Goal: Task Accomplishment & Management: Use online tool/utility

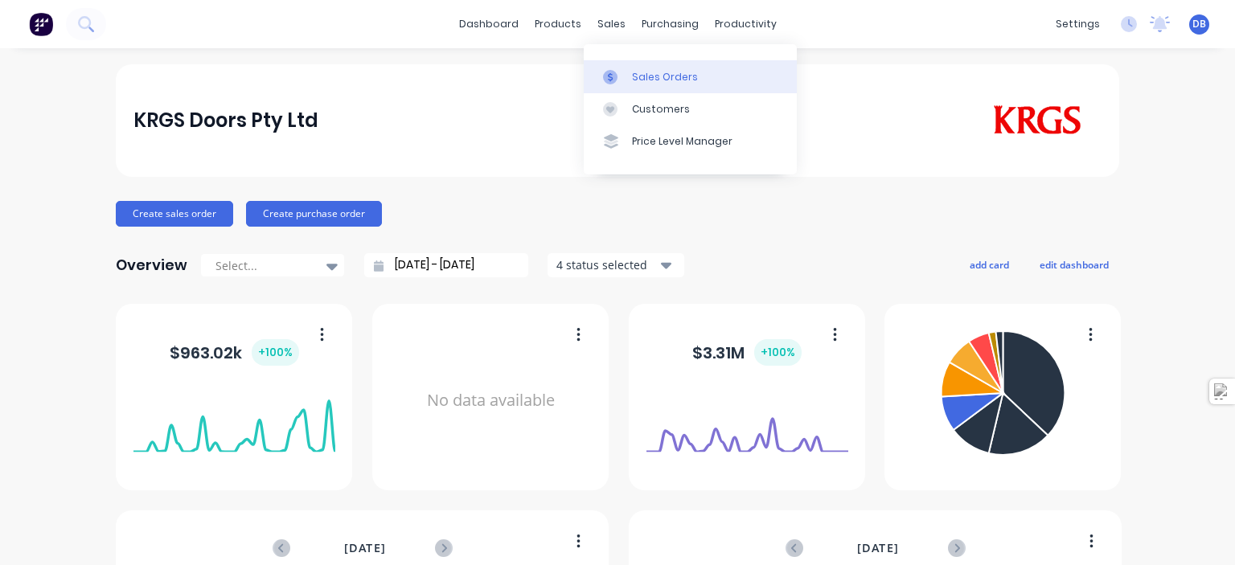
click at [650, 76] on div "Sales Orders" at bounding box center [665, 77] width 66 height 14
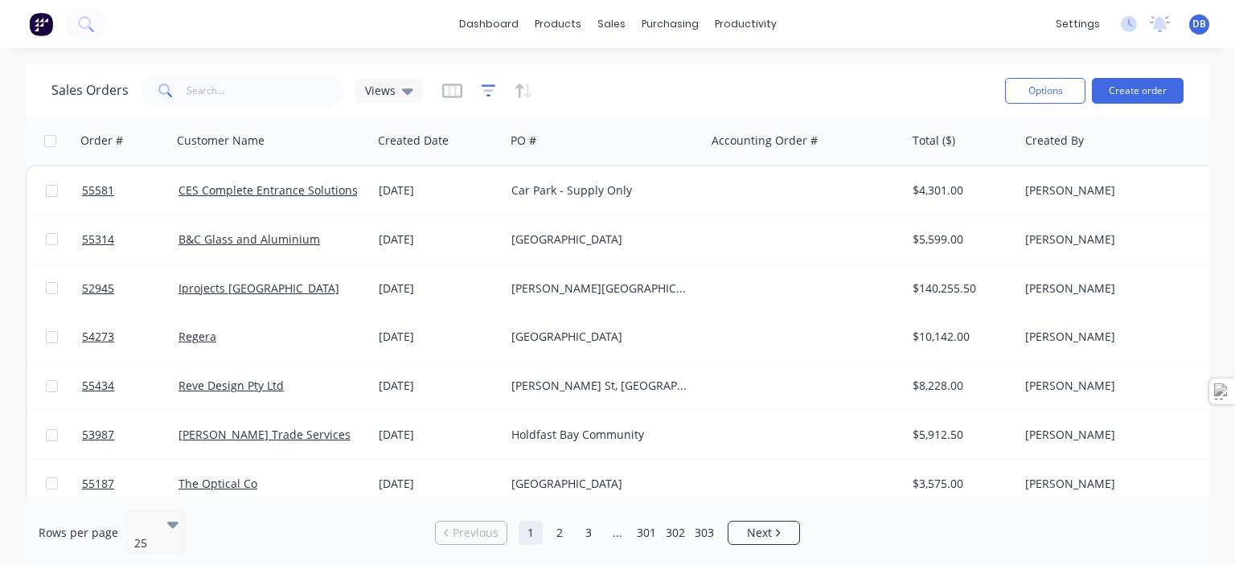
click at [486, 84] on icon "button" at bounding box center [489, 91] width 14 height 16
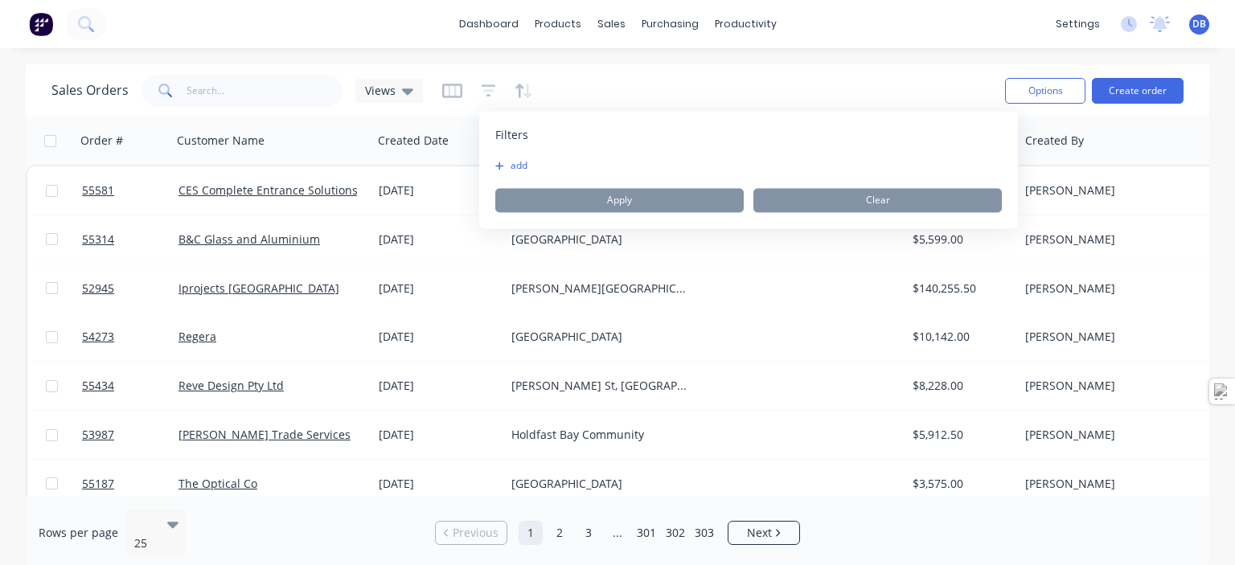
click at [519, 162] on button "add" at bounding box center [515, 165] width 40 height 13
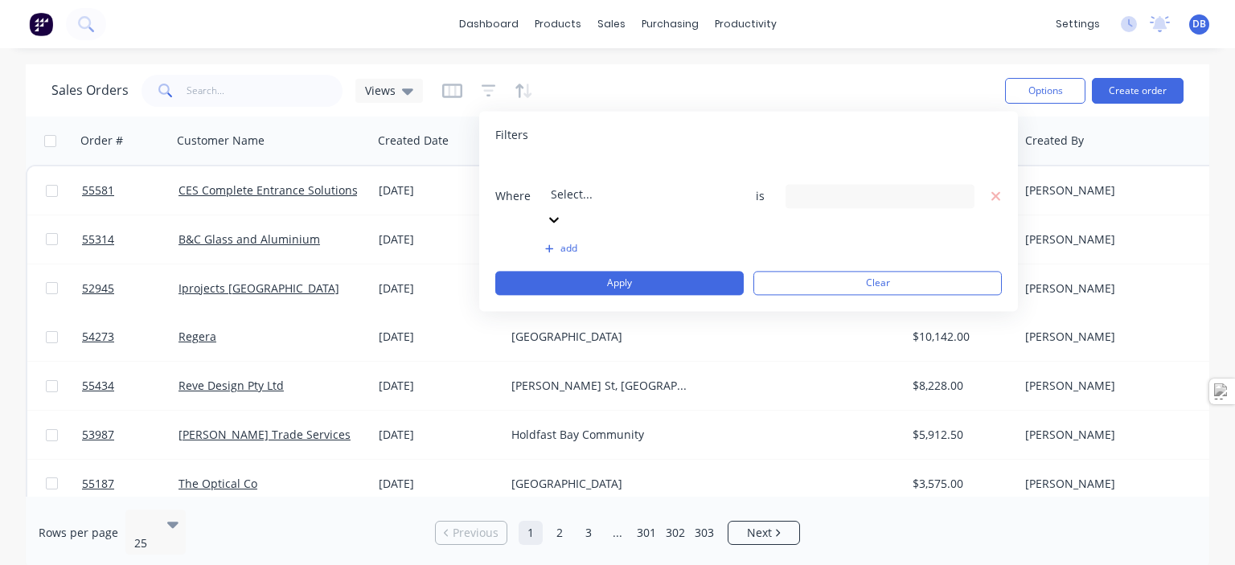
click at [622, 180] on div at bounding box center [667, 172] width 232 height 20
click at [598, 176] on div at bounding box center [667, 172] width 232 height 20
click at [836, 184] on input at bounding box center [880, 196] width 187 height 24
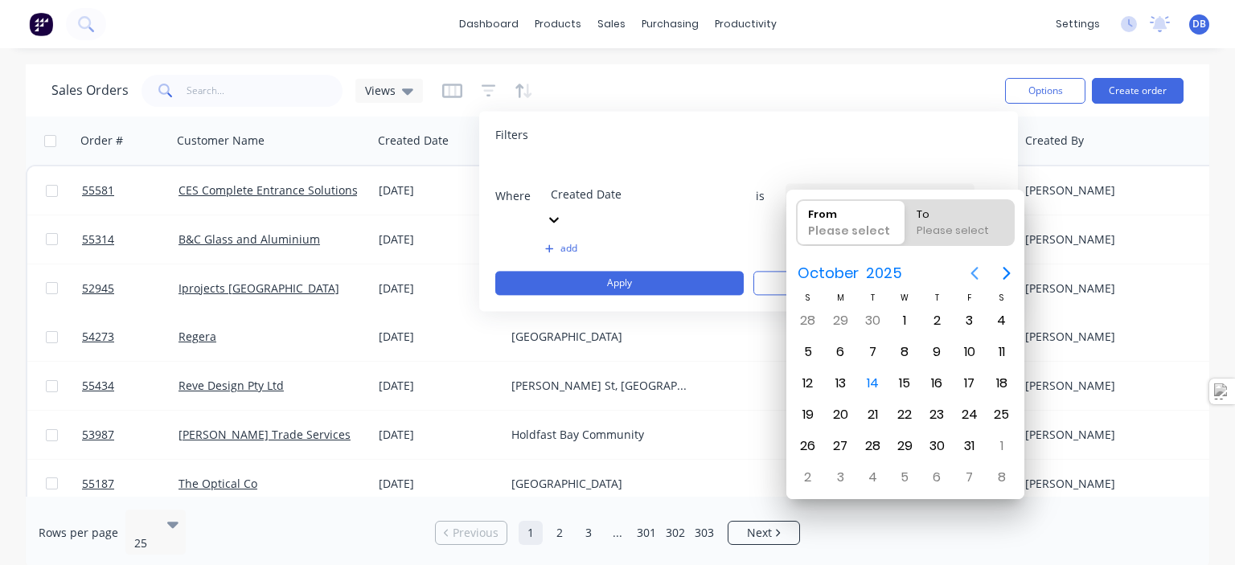
click at [976, 273] on icon "Previous page" at bounding box center [974, 273] width 19 height 19
click at [833, 408] on div "22" at bounding box center [840, 415] width 24 height 24
type input "[DATE]"
radio input "false"
radio input "true"
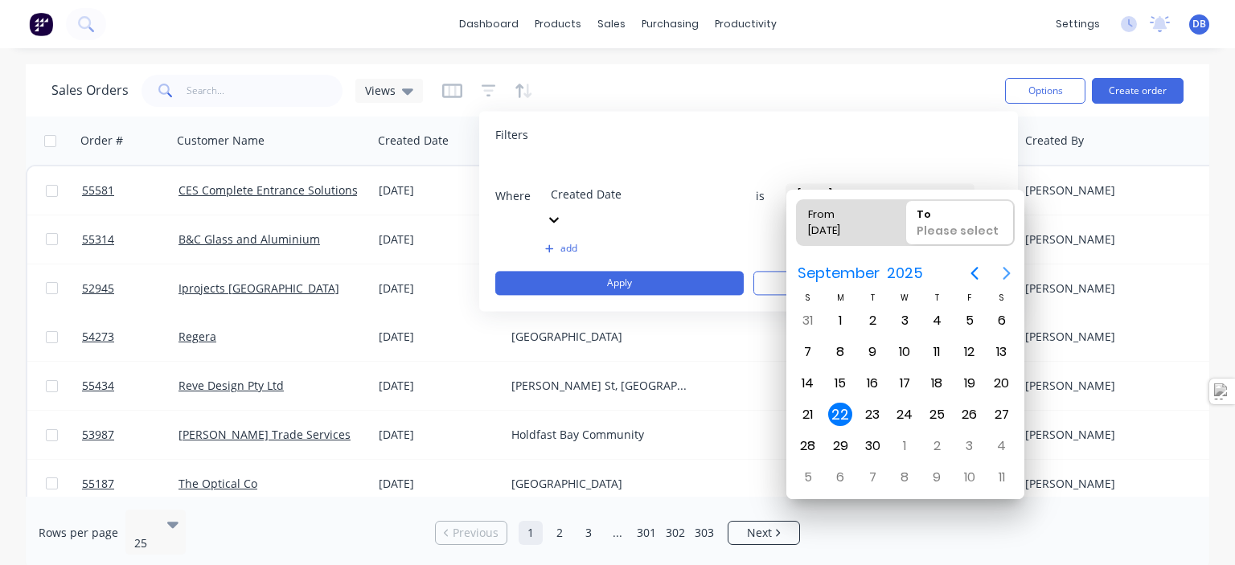
click at [997, 269] on icon "Next page" at bounding box center [1006, 273] width 19 height 19
click at [872, 382] on div "14" at bounding box center [873, 384] width 24 height 24
type input "[DATE] - [DATE]"
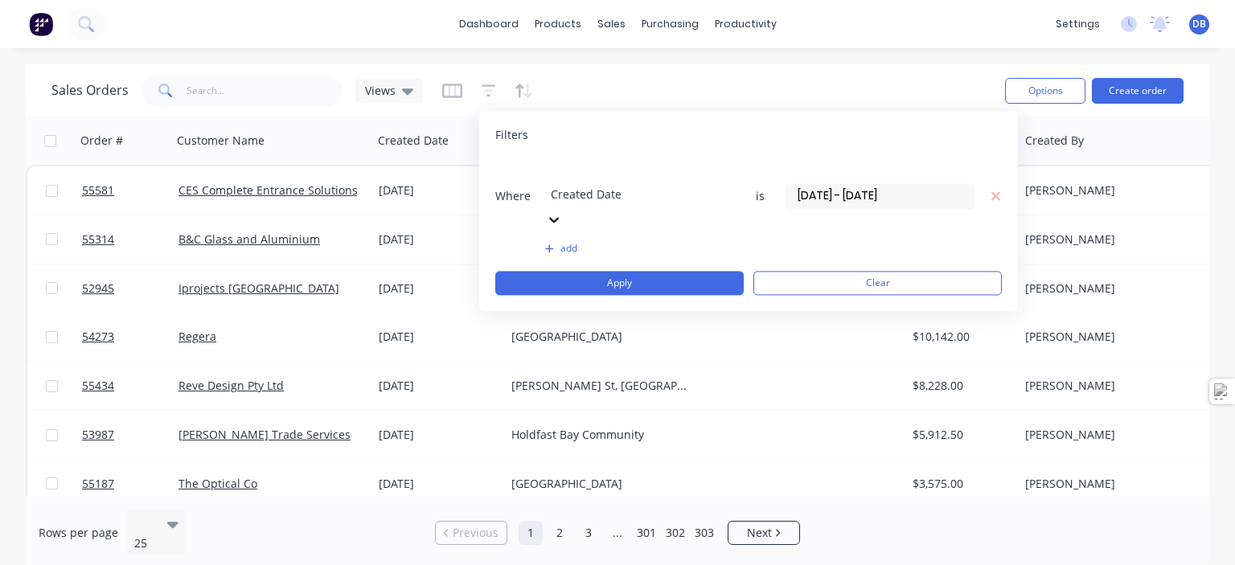
click at [566, 242] on button "add" at bounding box center [639, 248] width 189 height 13
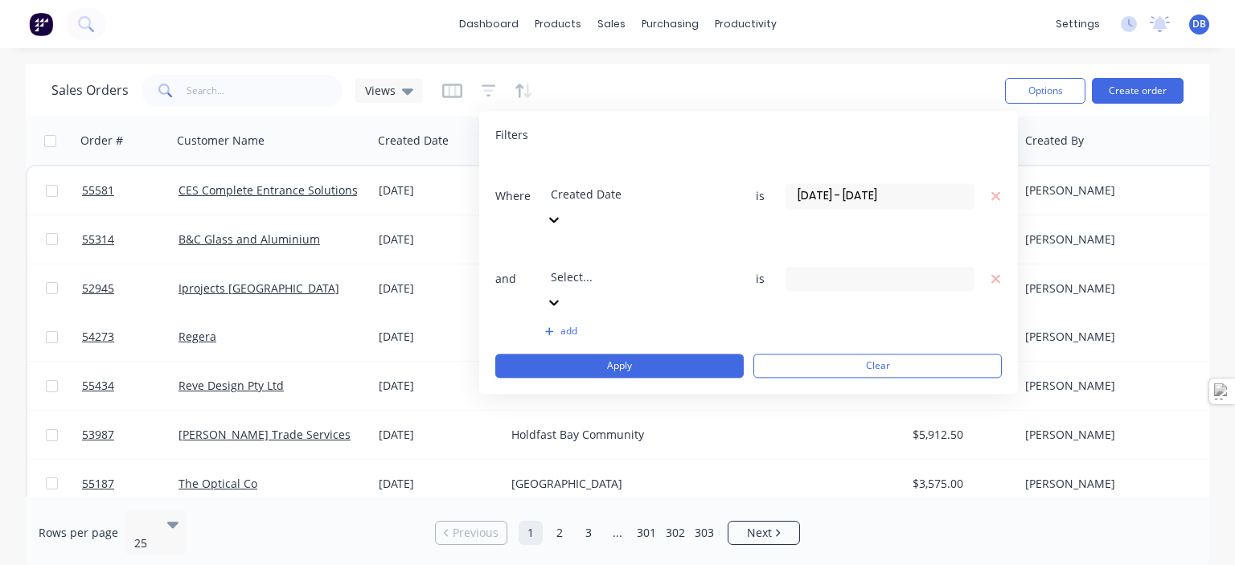
click at [587, 245] on div at bounding box center [667, 255] width 232 height 20
click at [864, 270] on div "3 Order Type selected" at bounding box center [868, 278] width 146 height 17
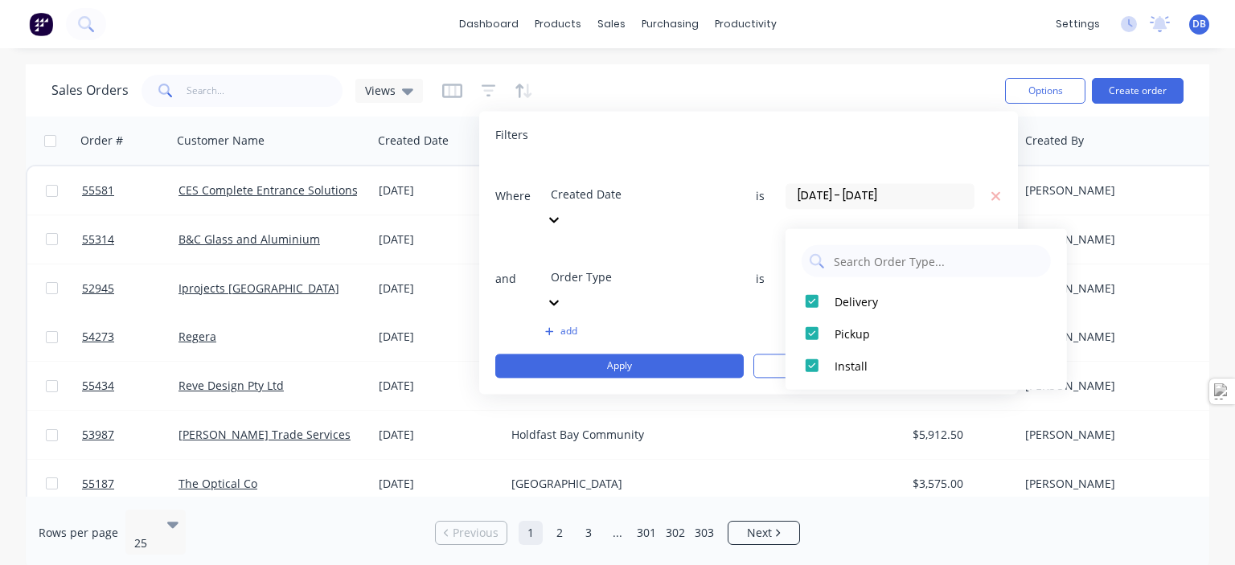
click at [682, 245] on div at bounding box center [667, 255] width 232 height 20
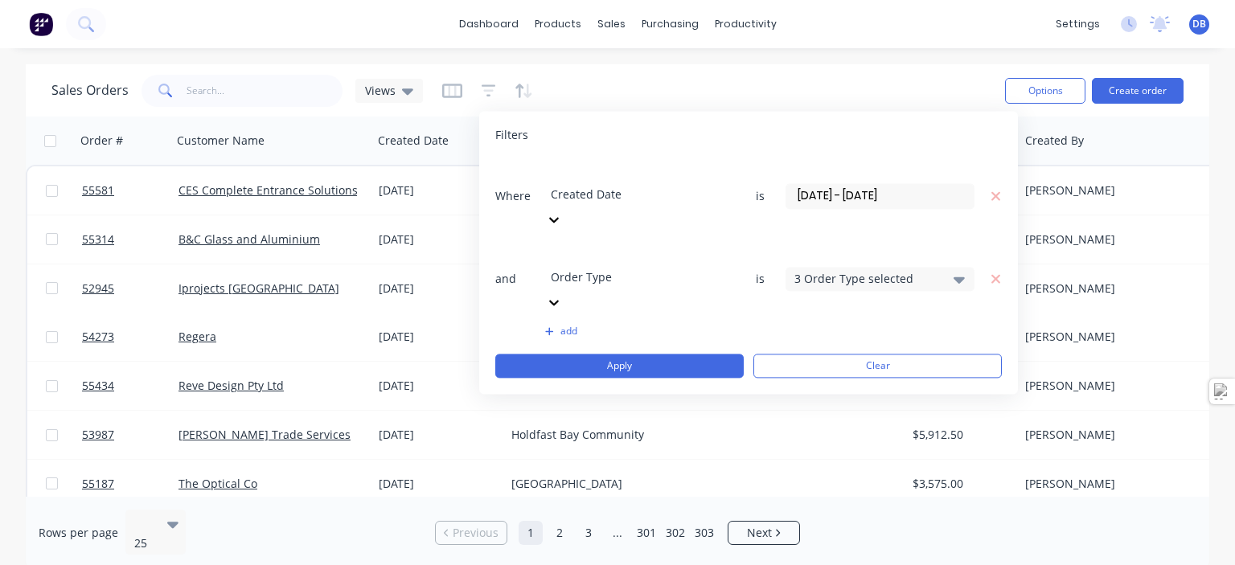
scroll to position [479, 0]
click at [878, 270] on div "3 Status selected" at bounding box center [868, 278] width 146 height 17
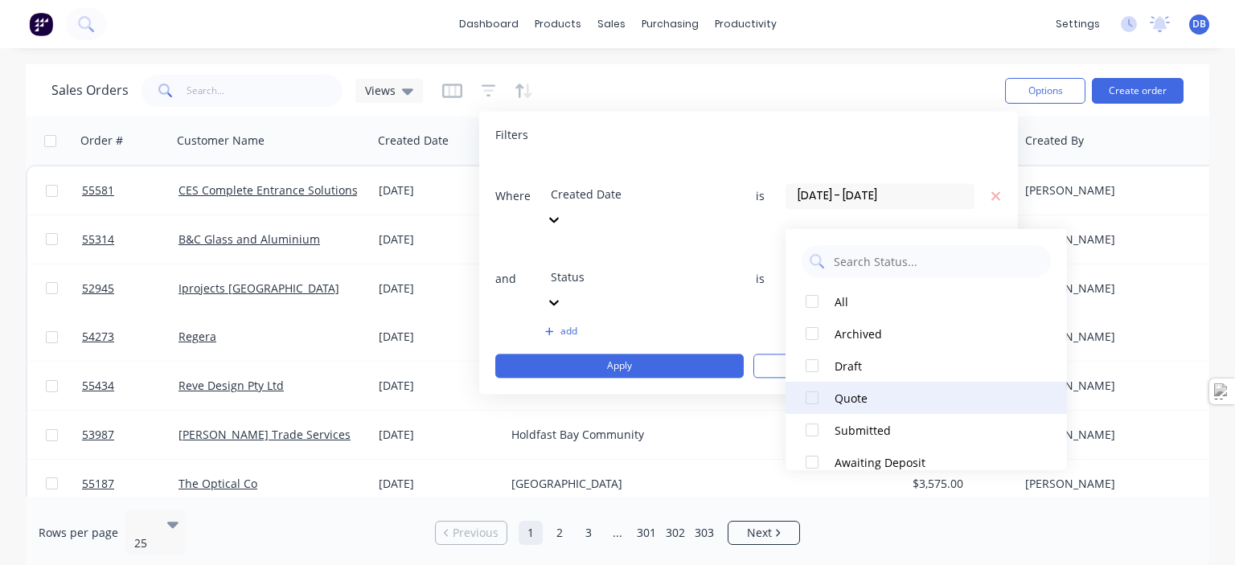
click at [817, 393] on div at bounding box center [812, 398] width 32 height 32
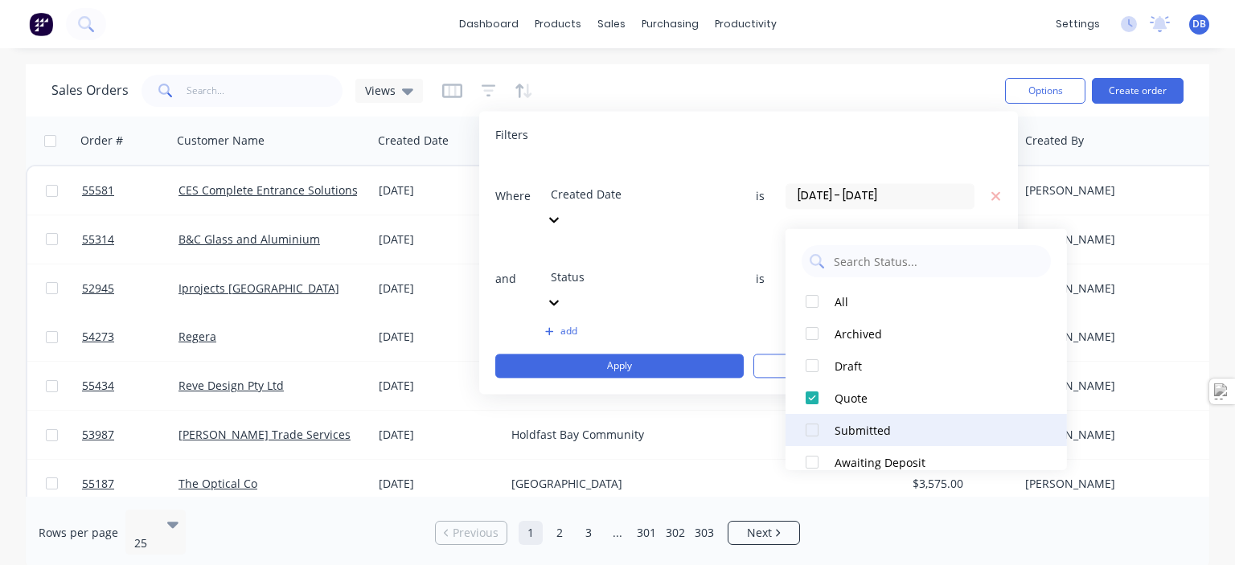
click at [814, 417] on div at bounding box center [812, 430] width 32 height 32
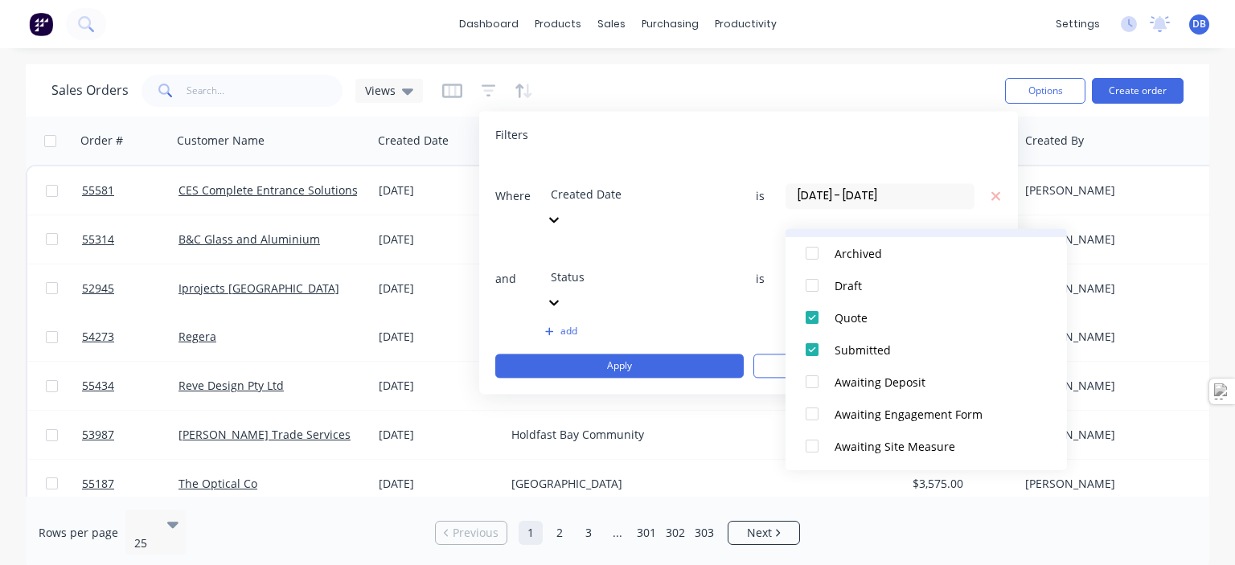
scroll to position [161, 0]
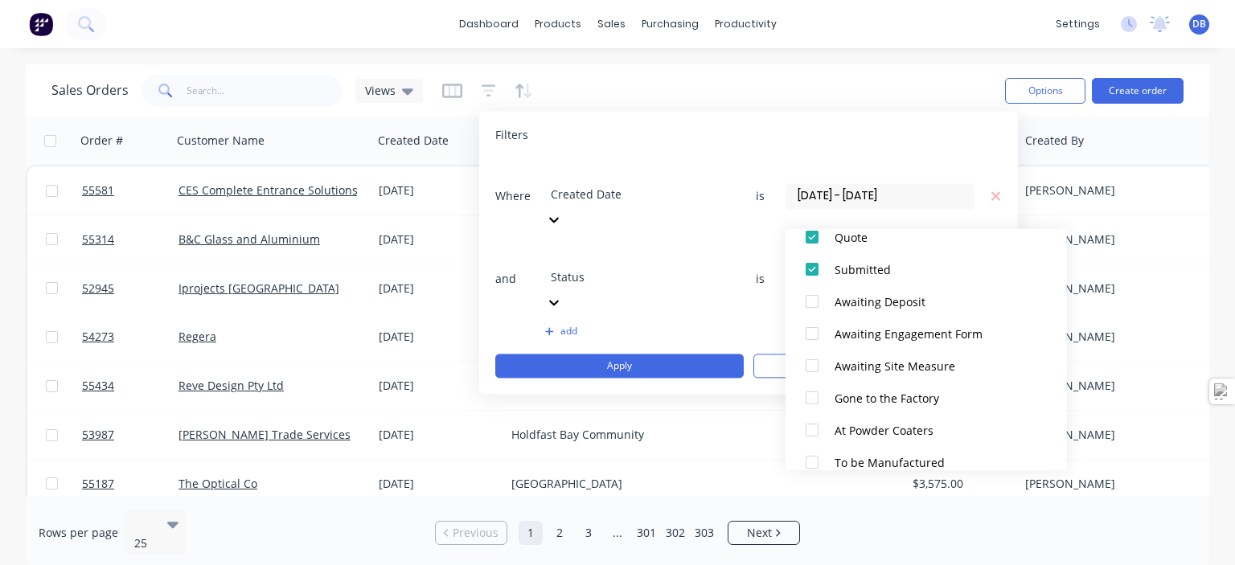
click at [982, 135] on div "Filters" at bounding box center [748, 135] width 507 height 16
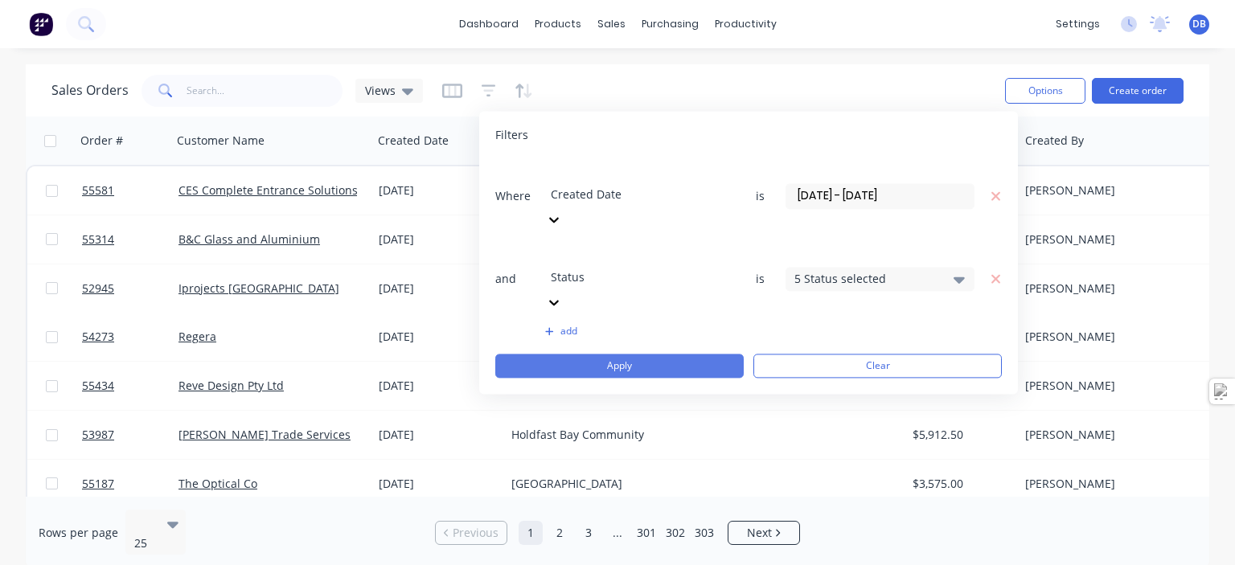
click at [583, 354] on button "Apply" at bounding box center [619, 366] width 249 height 24
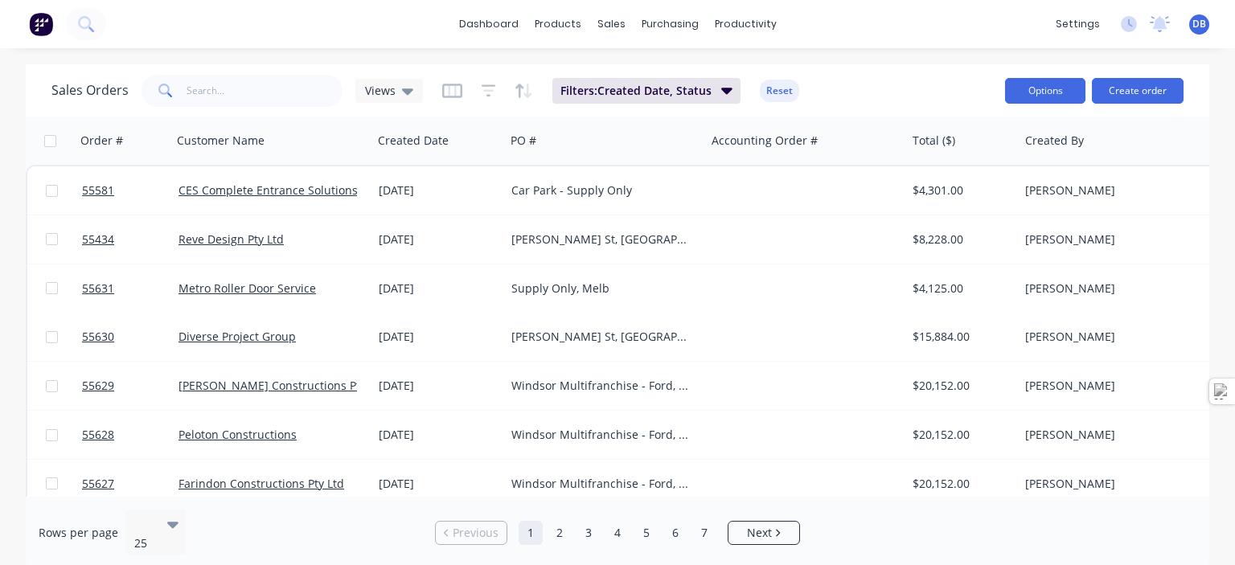
click at [1050, 93] on button "Options" at bounding box center [1045, 91] width 80 height 26
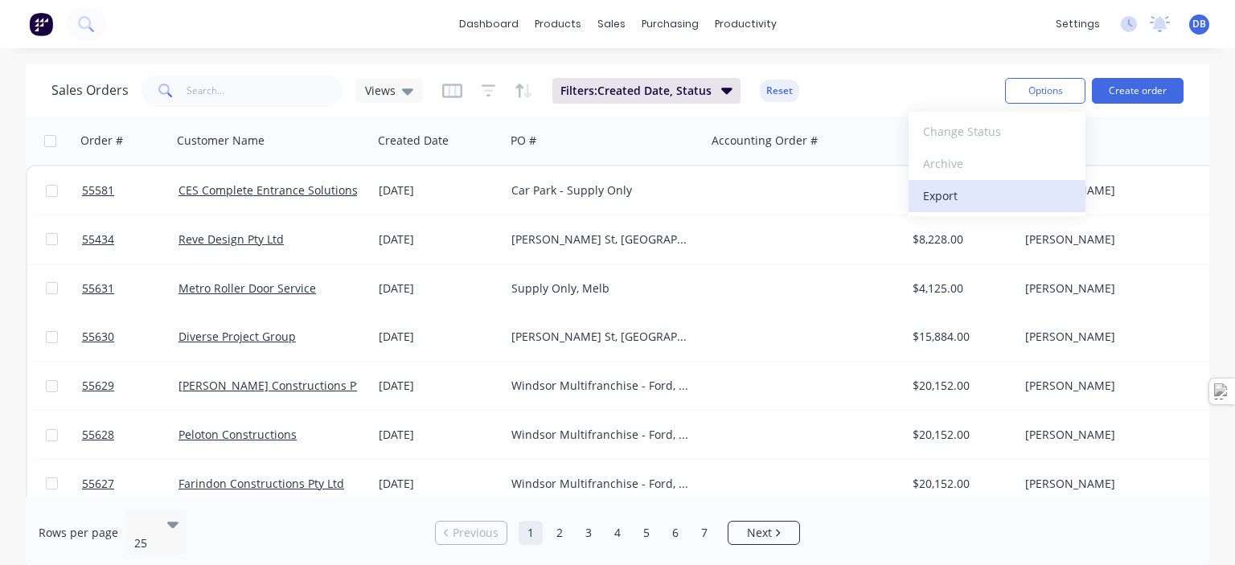
click at [962, 200] on div "Export" at bounding box center [997, 195] width 148 height 23
